Goal: Task Accomplishment & Management: Manage account settings

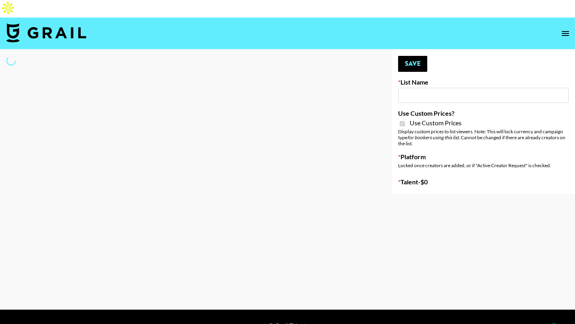
type input "E-Com Platform - TikTok"
checkbox input "true"
select select "Brand"
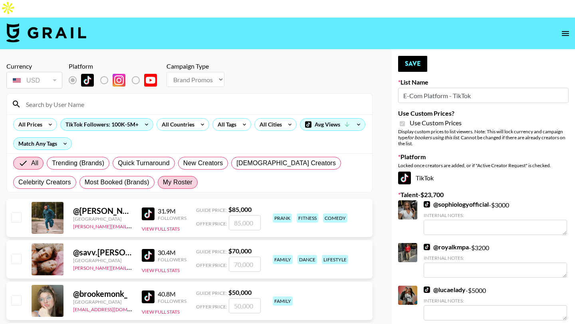
click at [190, 178] on span "My Roster" at bounding box center [178, 183] width 30 height 10
click at [163, 183] on input "My Roster" at bounding box center [163, 183] width 0 height 0
radio input "true"
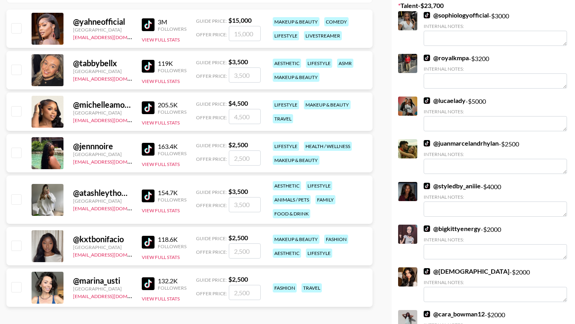
scroll to position [163, 0]
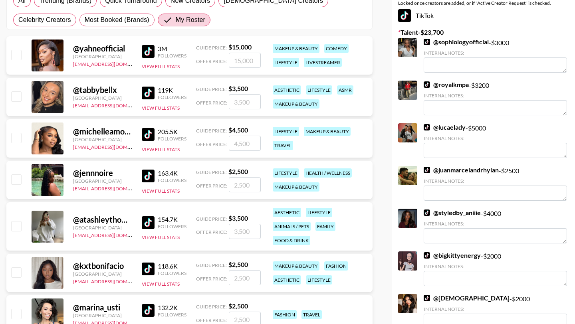
click at [14, 221] on input "checkbox" at bounding box center [16, 226] width 10 height 10
checkbox input "true"
type input "3500"
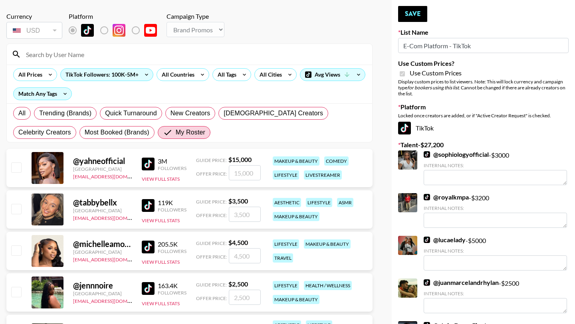
scroll to position [5, 0]
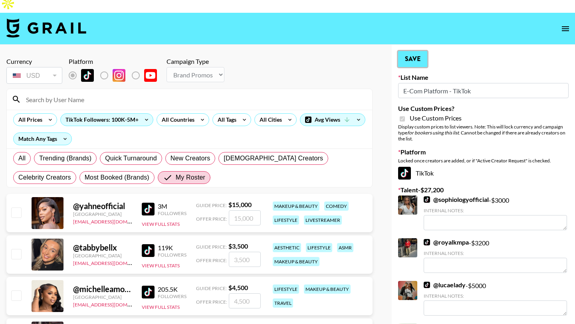
click at [415, 51] on button "Save" at bounding box center [412, 59] width 29 height 16
radio input "true"
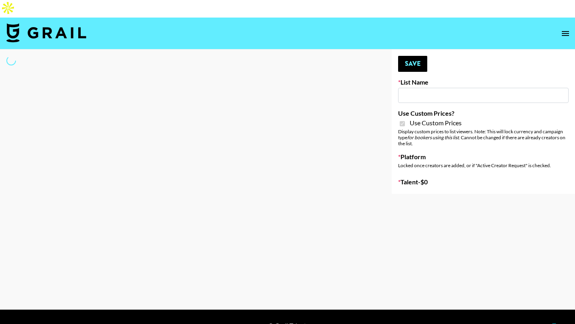
type input "E-Com IG"
checkbox input "true"
select select "Brand"
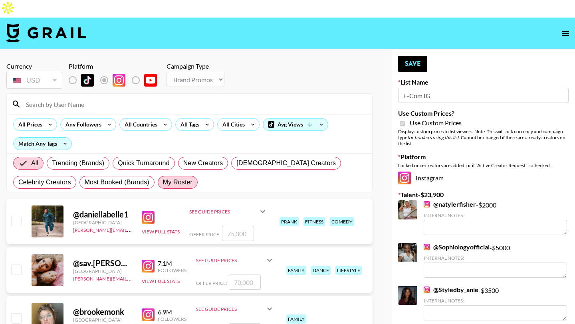
click at [172, 176] on label "My Roster" at bounding box center [178, 182] width 40 height 13
click at [163, 183] on input "My Roster" at bounding box center [163, 183] width 0 height 0
radio input "true"
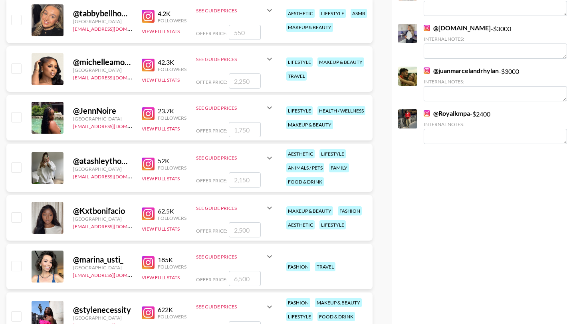
scroll to position [346, 0]
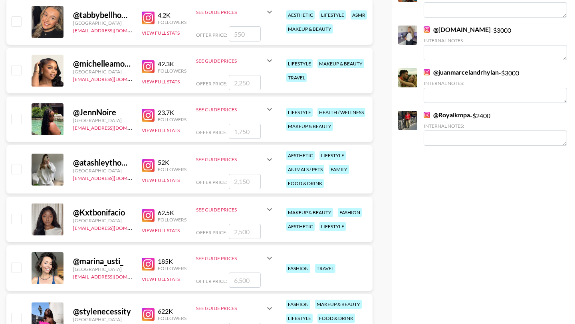
click at [16, 164] on input "checkbox" at bounding box center [16, 169] width 10 height 10
checkbox input "true"
type input "2150"
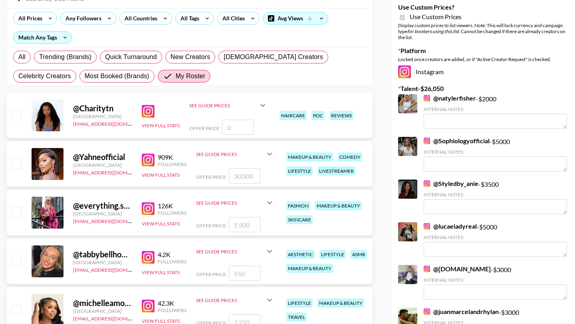
scroll to position [0, 0]
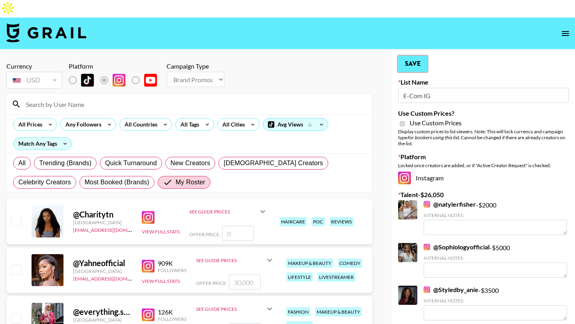
click at [409, 56] on button "Save" at bounding box center [412, 64] width 29 height 16
